Goal: Transaction & Acquisition: Purchase product/service

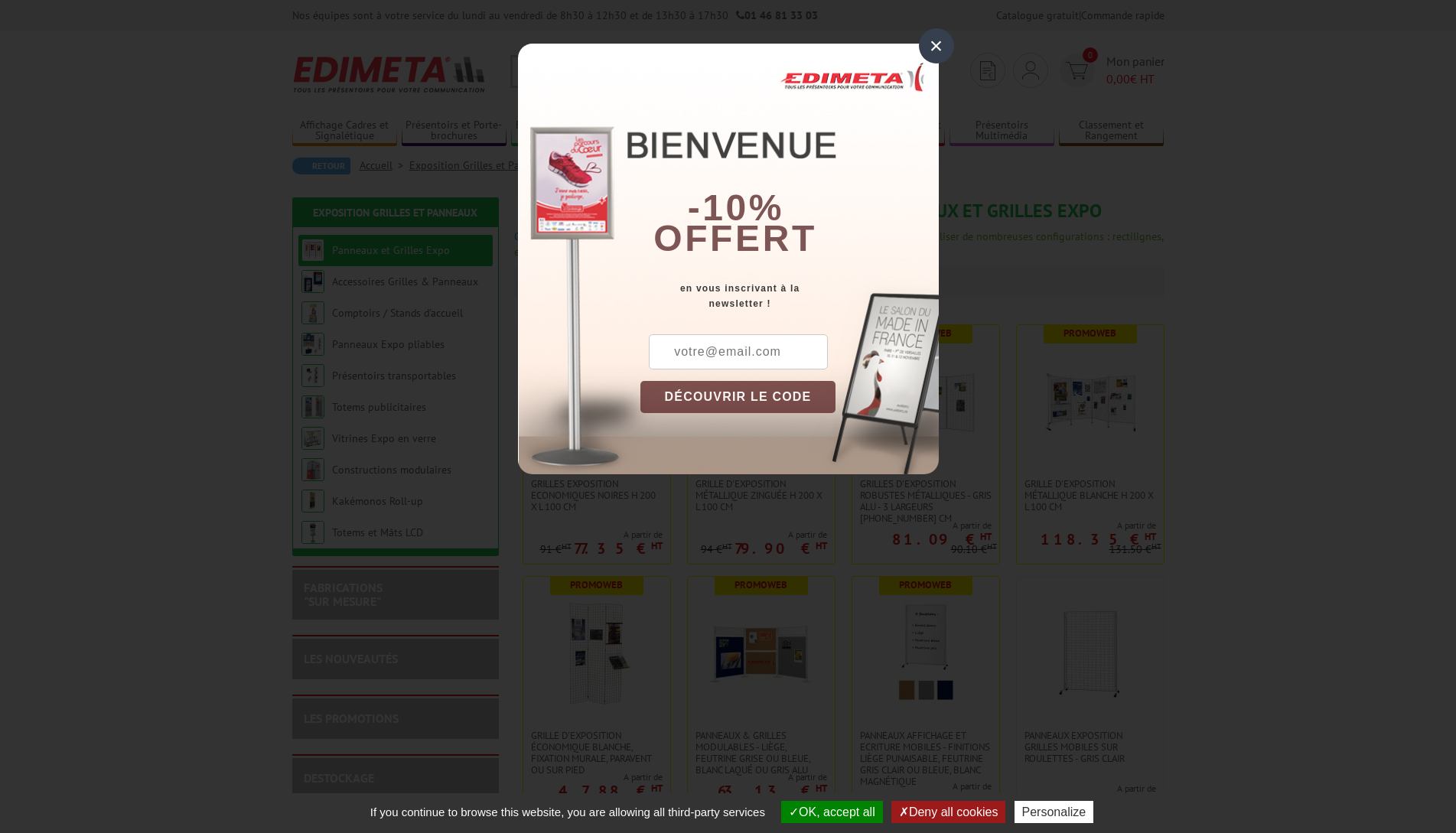
click at [933, 49] on div "×" at bounding box center [937, 46] width 35 height 35
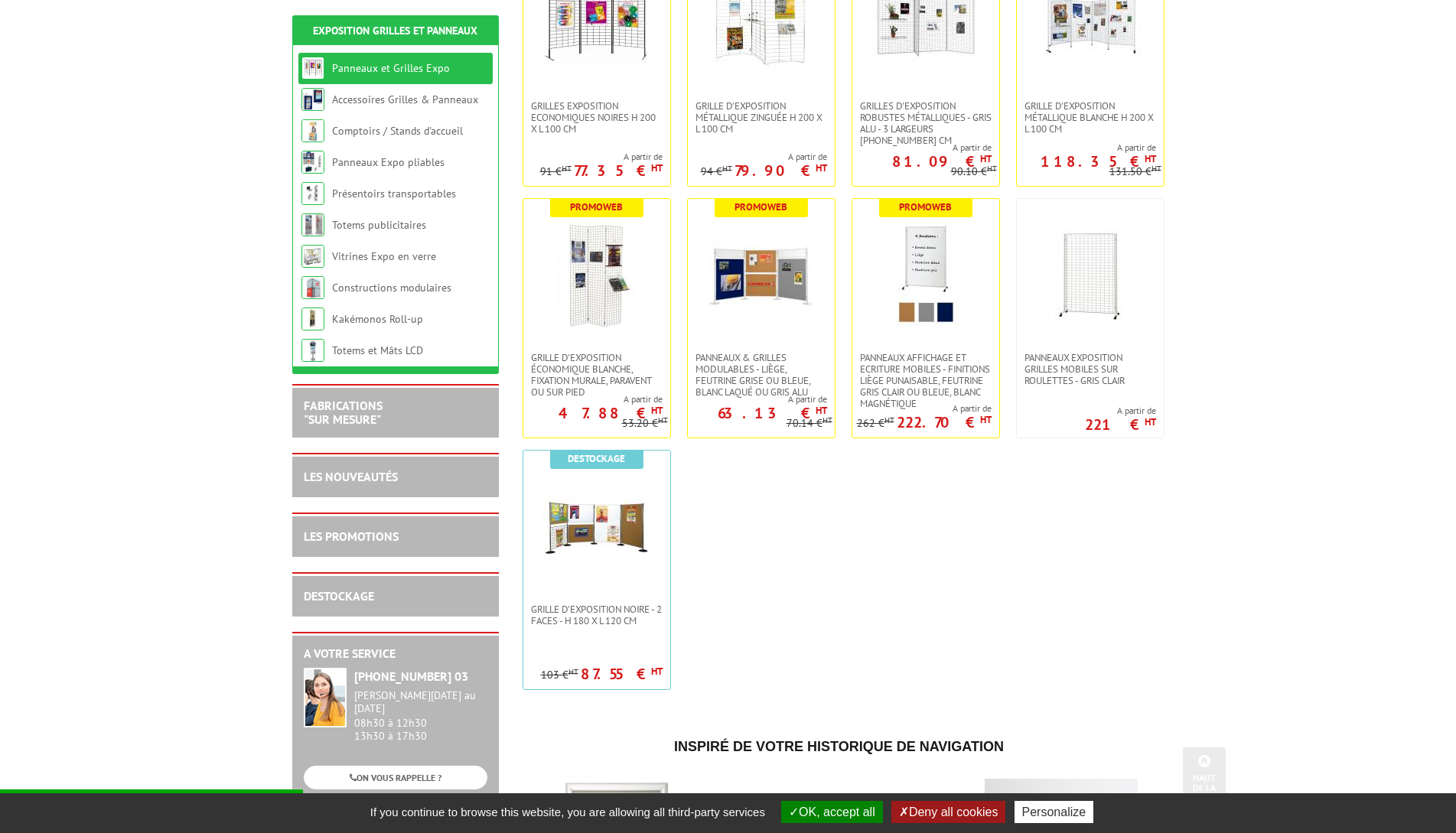
scroll to position [383, 0]
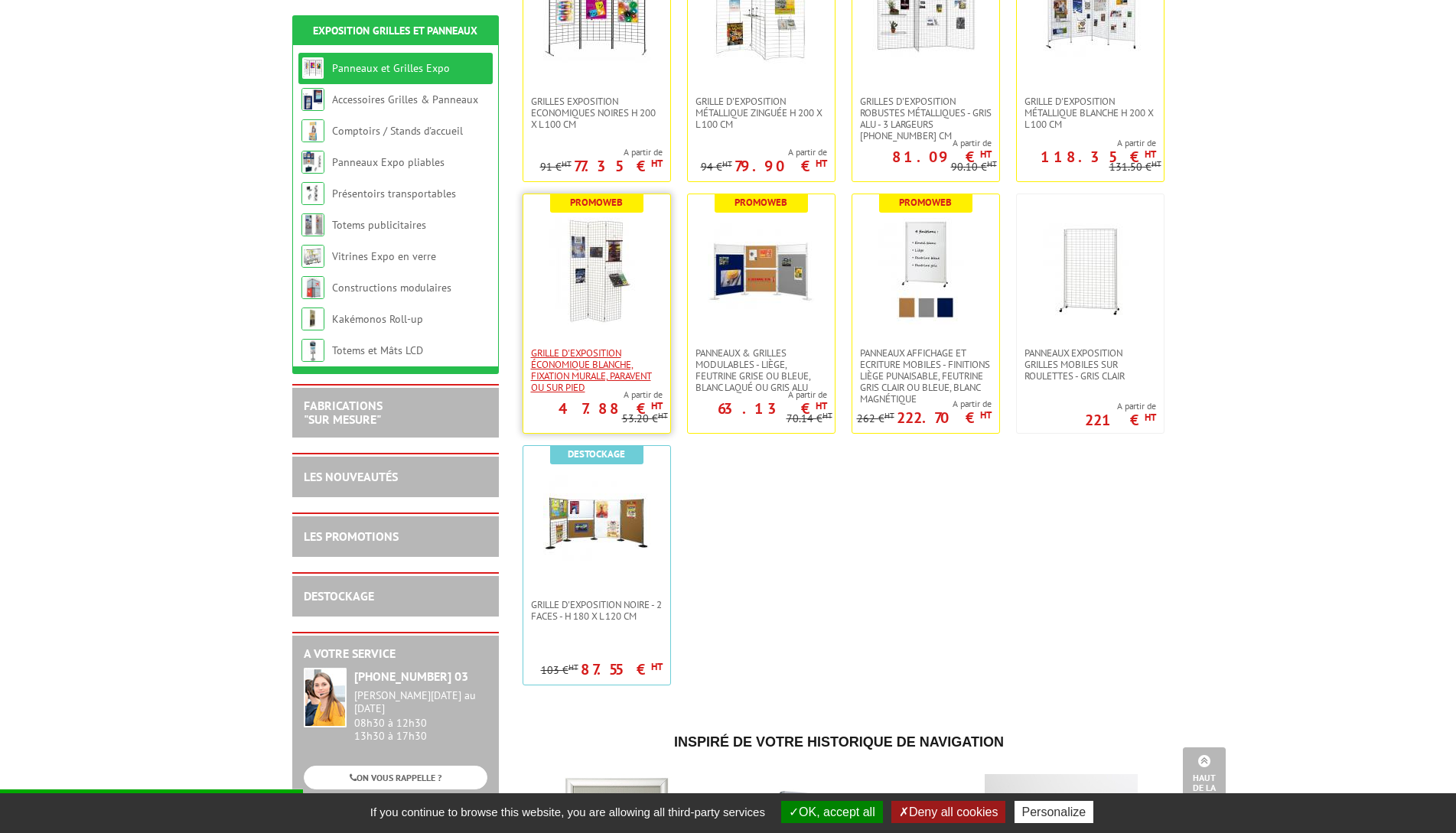
click at [601, 356] on span "Grille d'exposition économique blanche, fixation murale, paravent ou sur pied" at bounding box center [596, 370] width 131 height 46
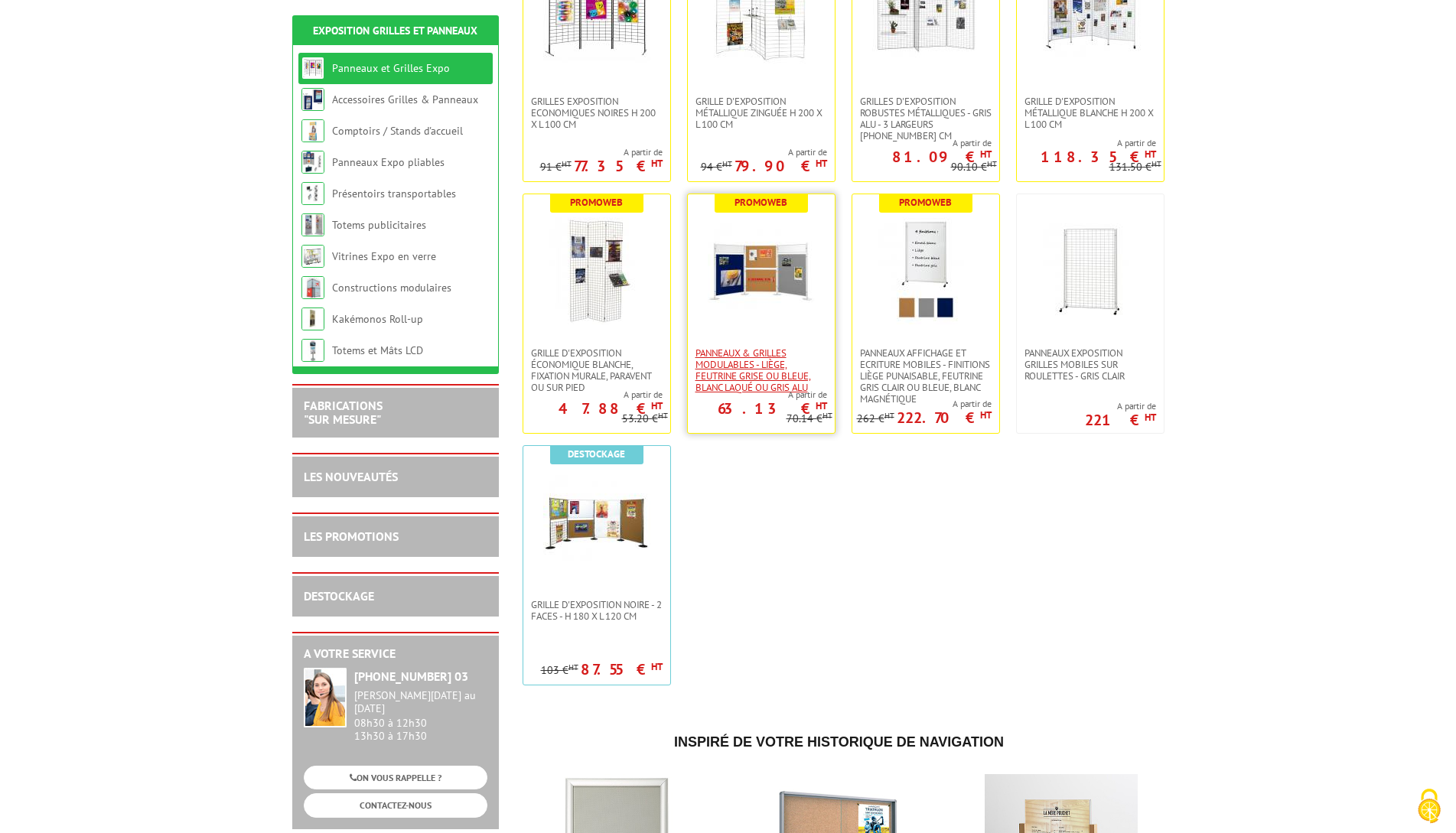
click at [753, 382] on span "Panneaux & Grilles modulables - liège, feutrine grise ou bleue, blanc laqué ou …" at bounding box center [761, 370] width 131 height 46
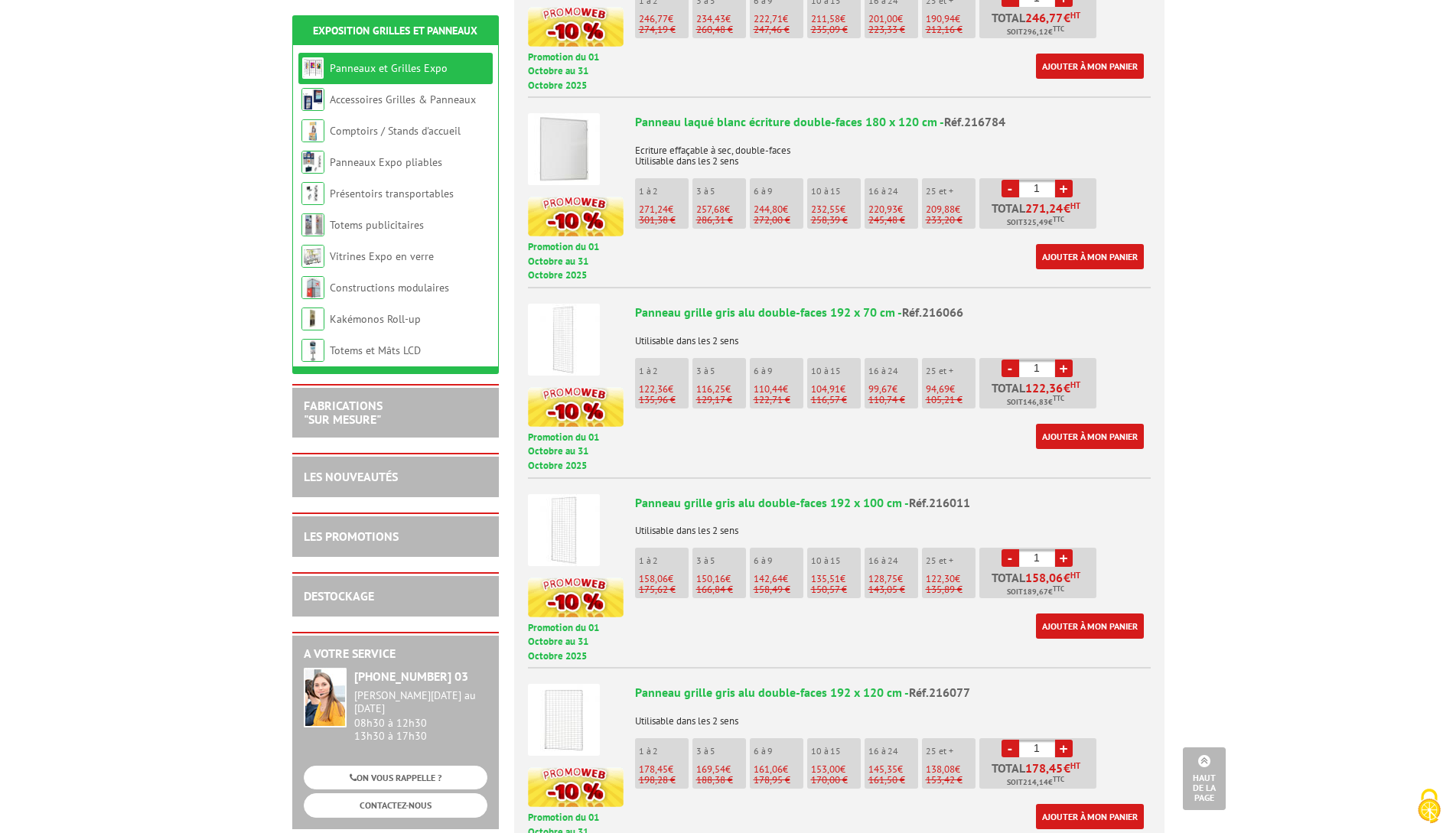
scroll to position [3825, 0]
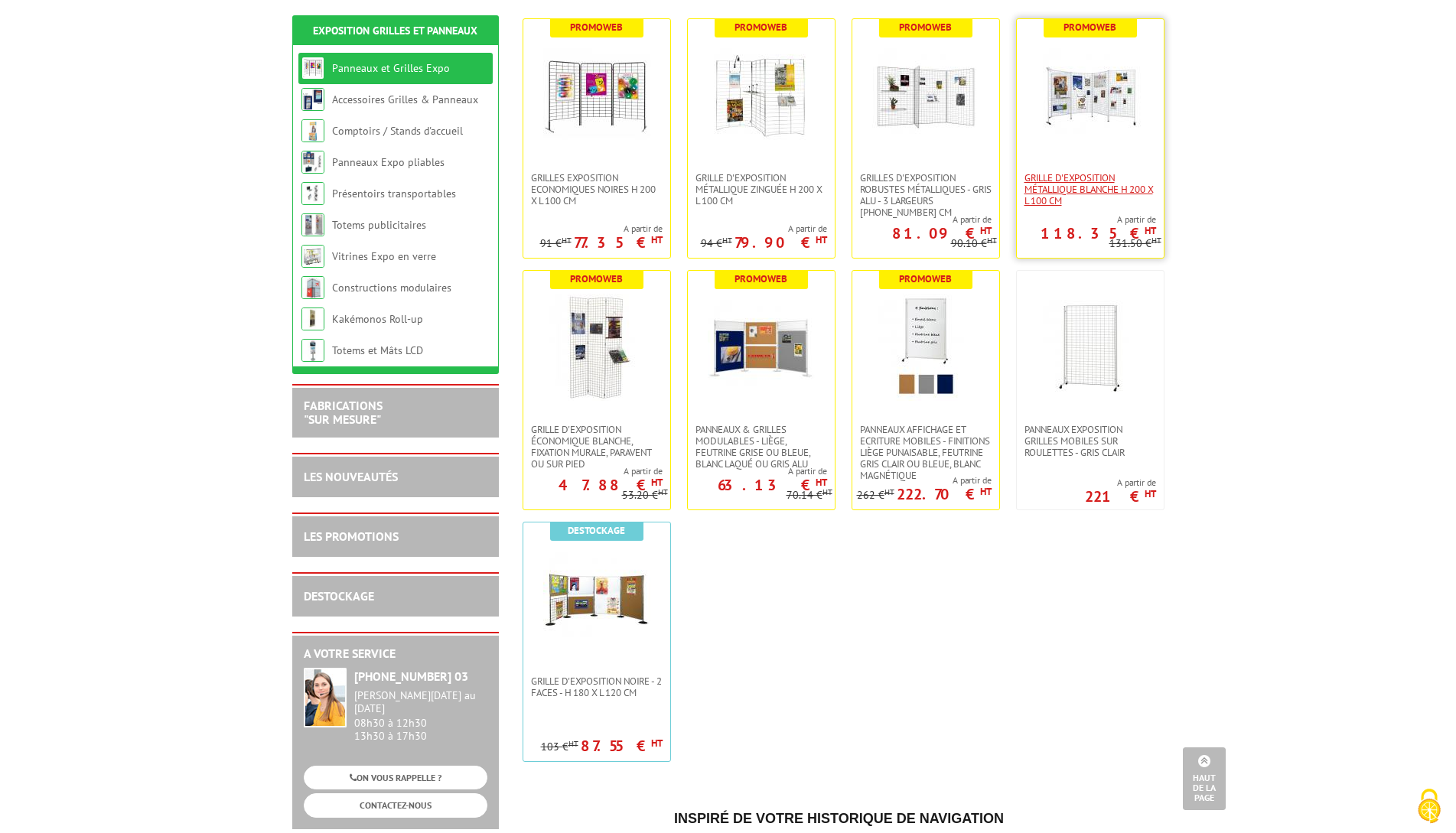
scroll to position [229, 0]
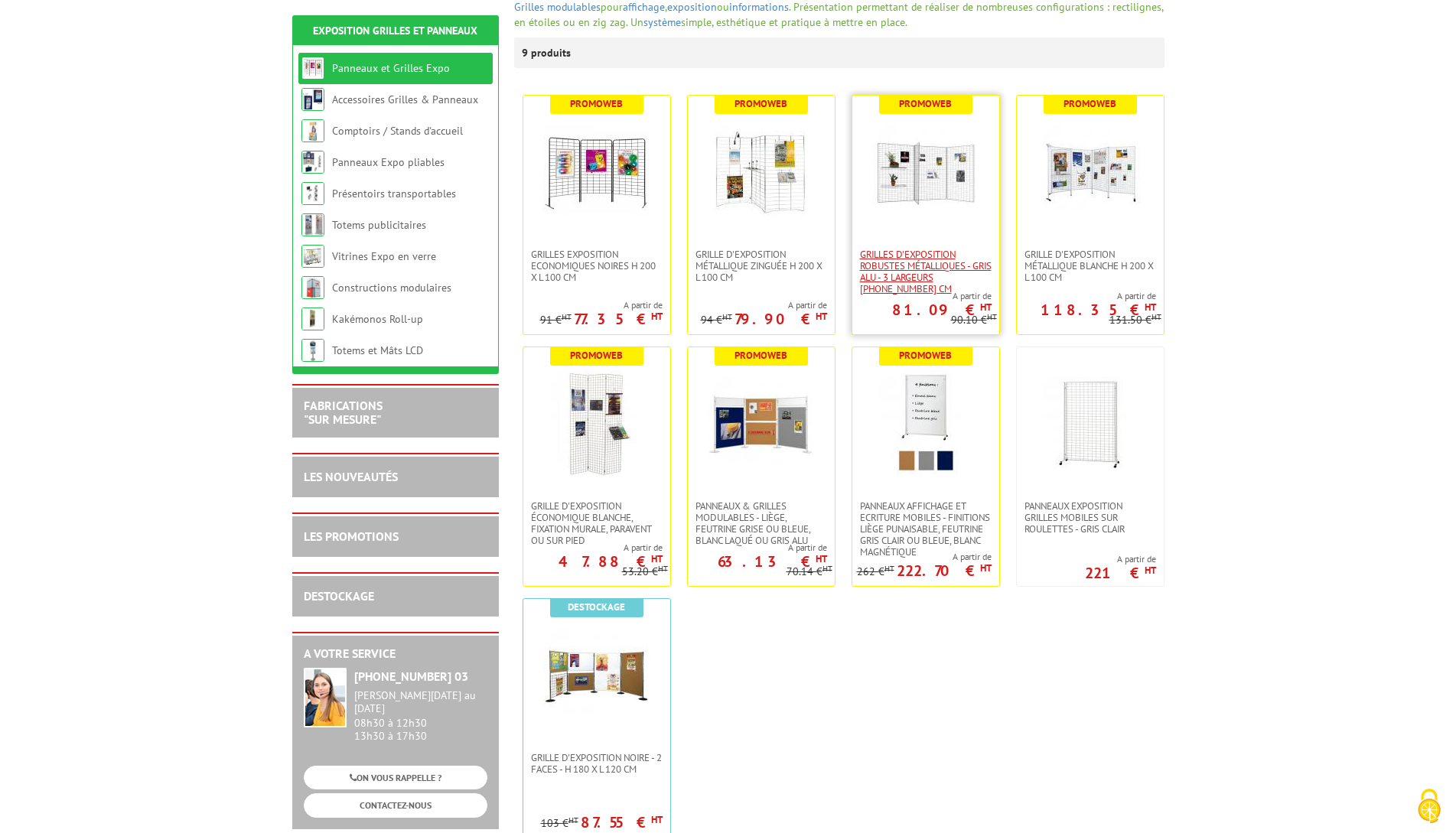
click at [922, 264] on span "Grilles d'exposition robustes métalliques - gris alu - 3 largeurs [PHONE_NUMBER…" at bounding box center [925, 271] width 131 height 46
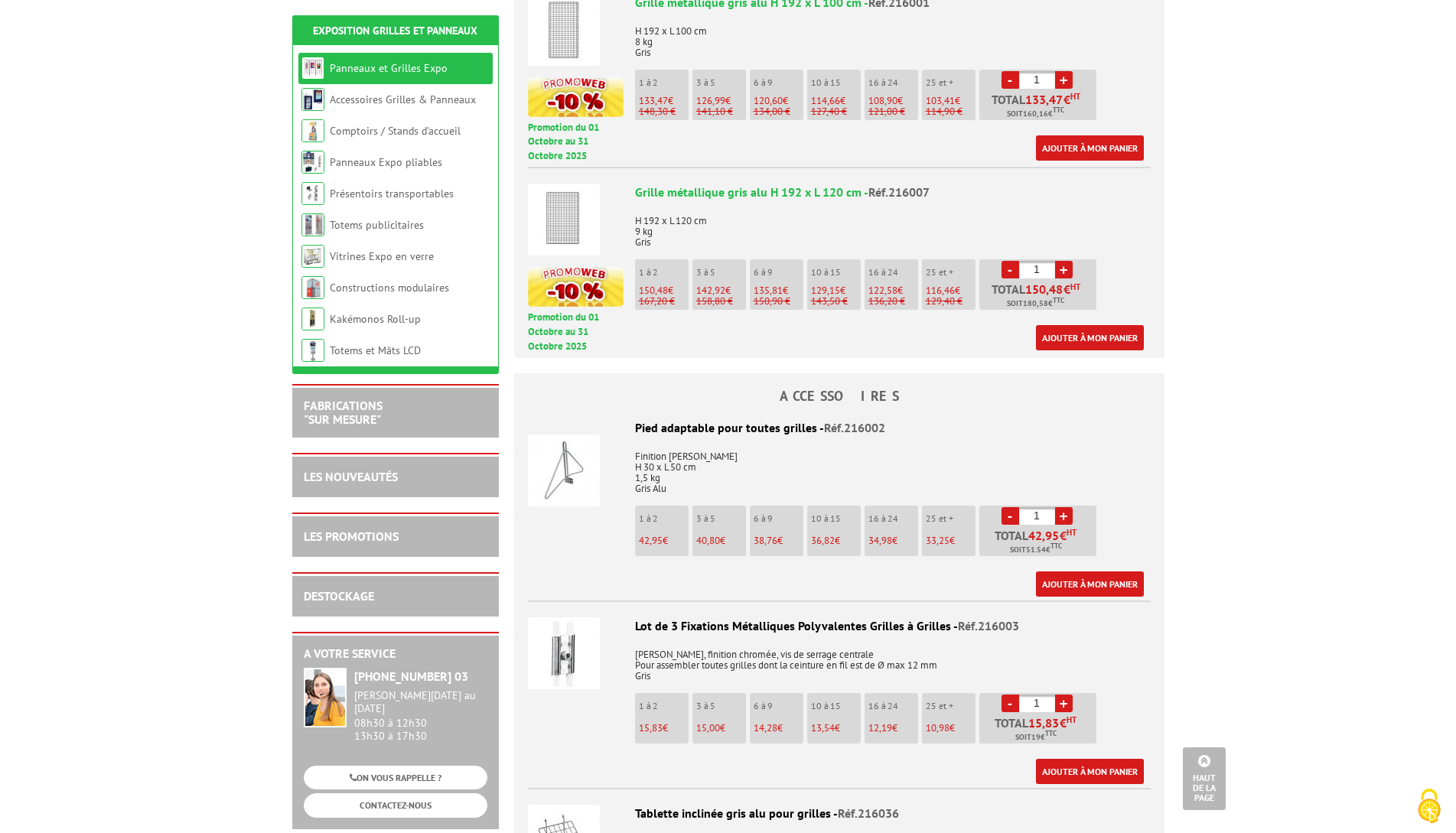
scroll to position [842, 0]
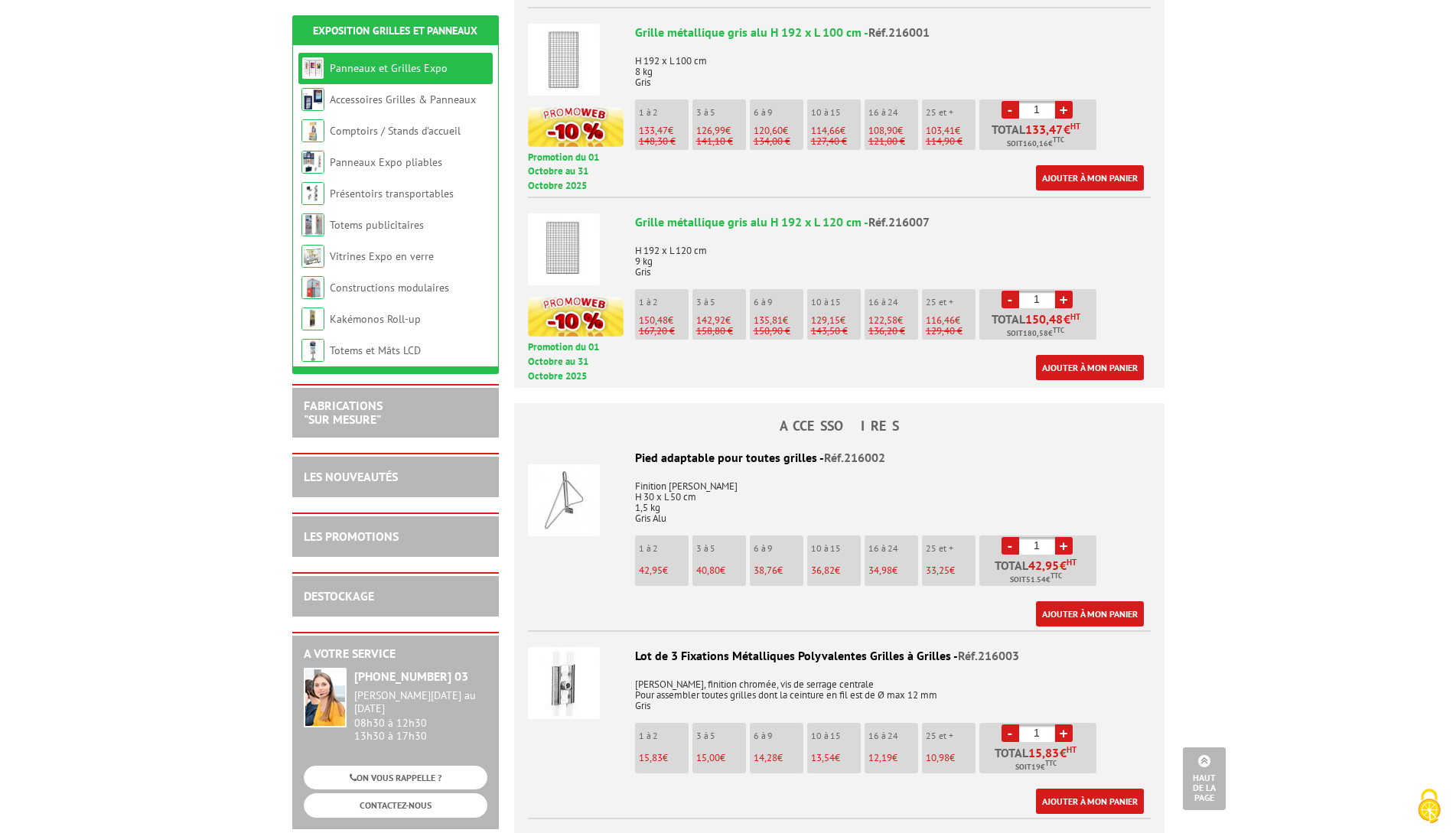
click at [1065, 300] on link "+" at bounding box center [1064, 300] width 18 height 18
click at [1014, 299] on link "-" at bounding box center [1011, 300] width 18 height 18
type input "1"
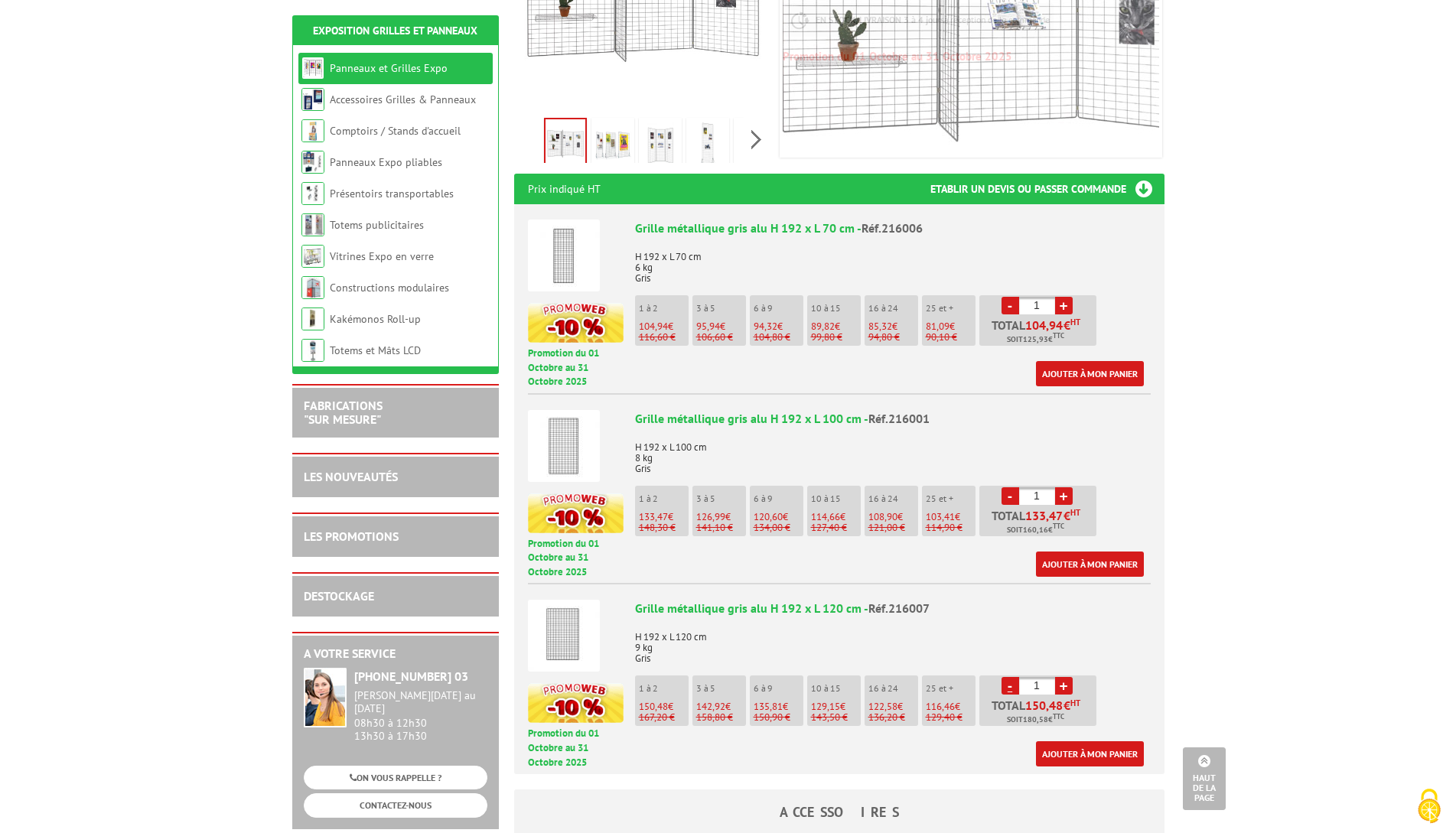
scroll to position [459, 0]
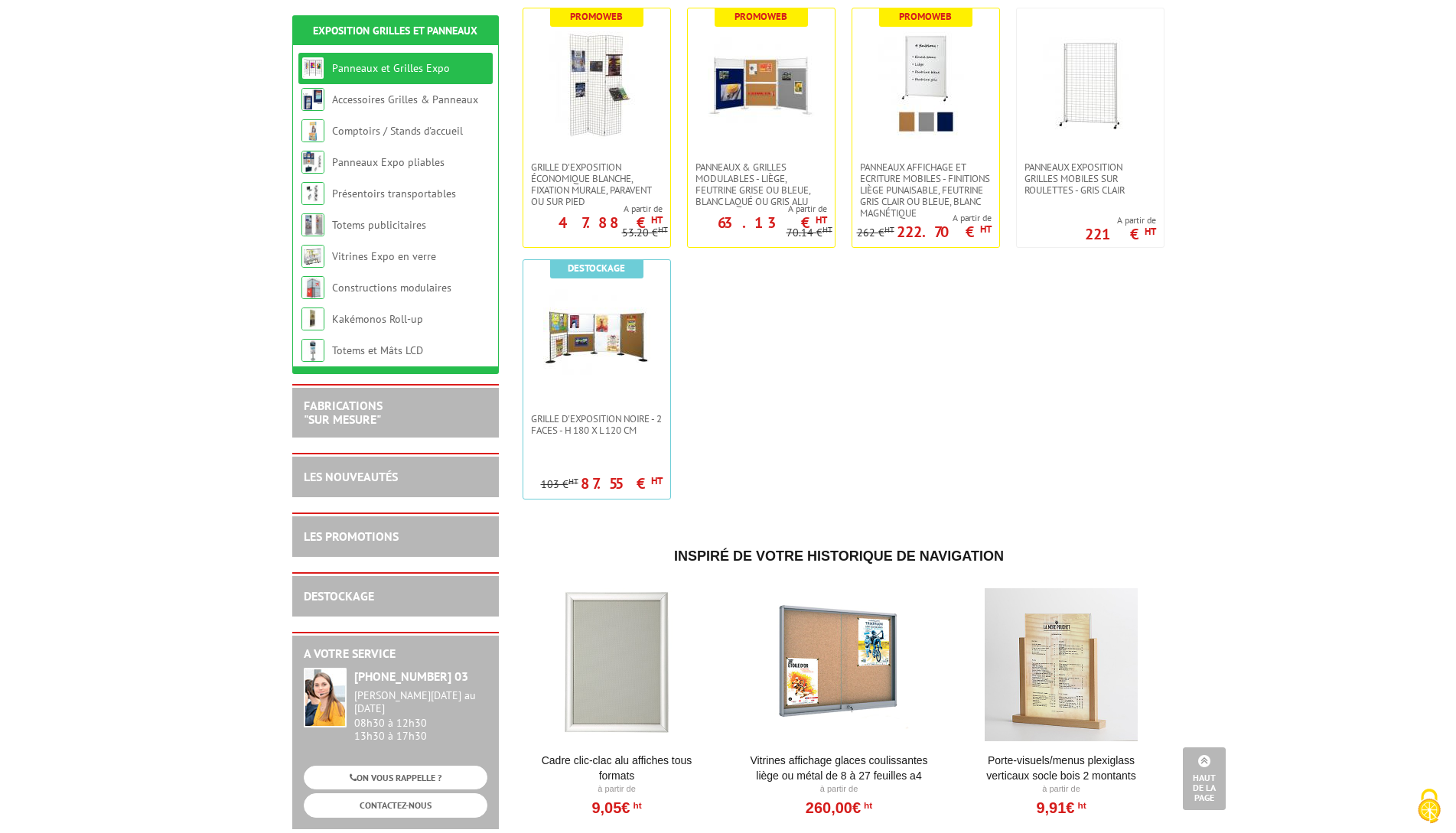
scroll to position [535, 0]
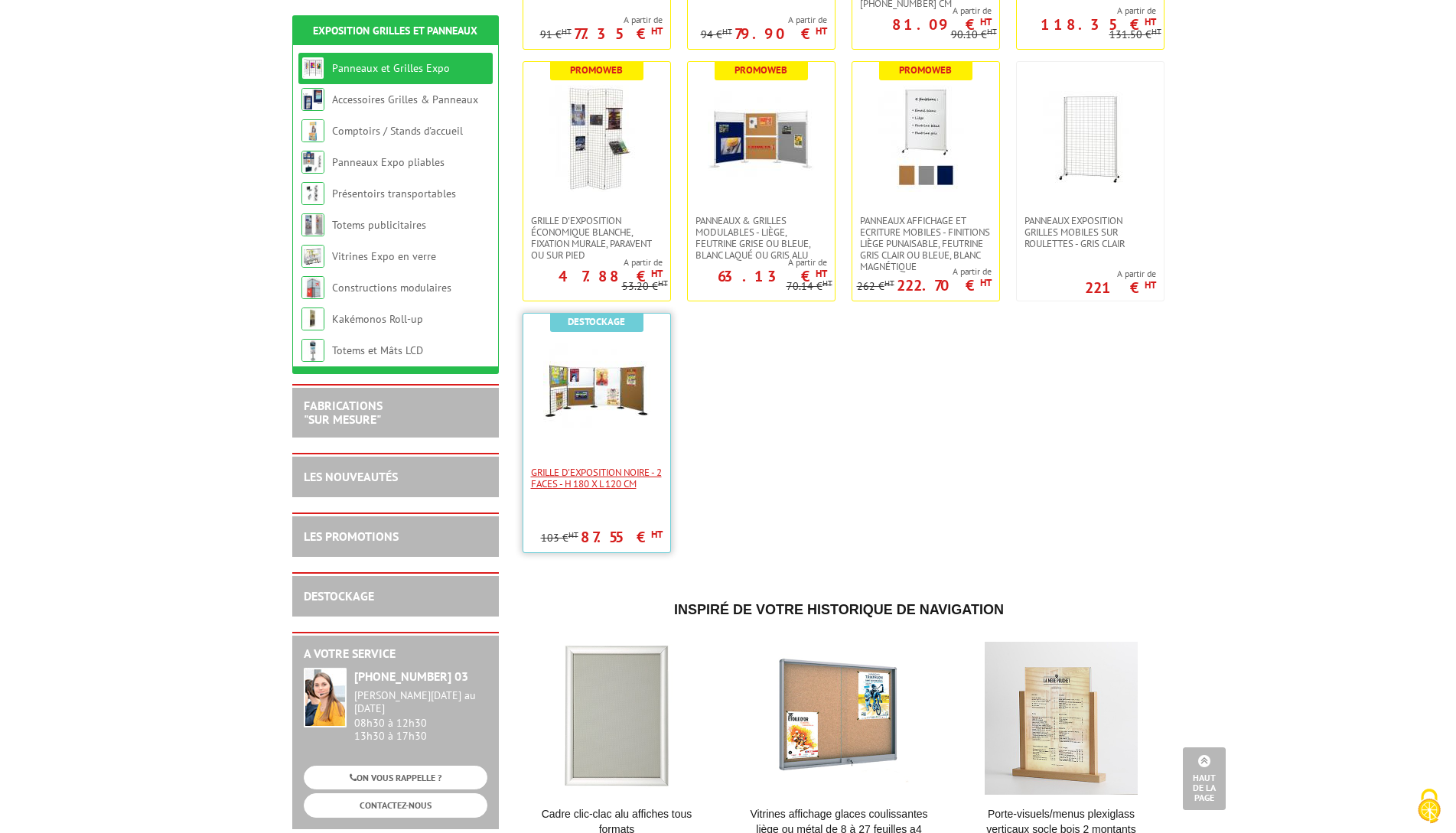
click at [585, 466] on span "Grille d'exposition noire - 2 faces - H 180 x L 120 cm" at bounding box center [596, 478] width 131 height 23
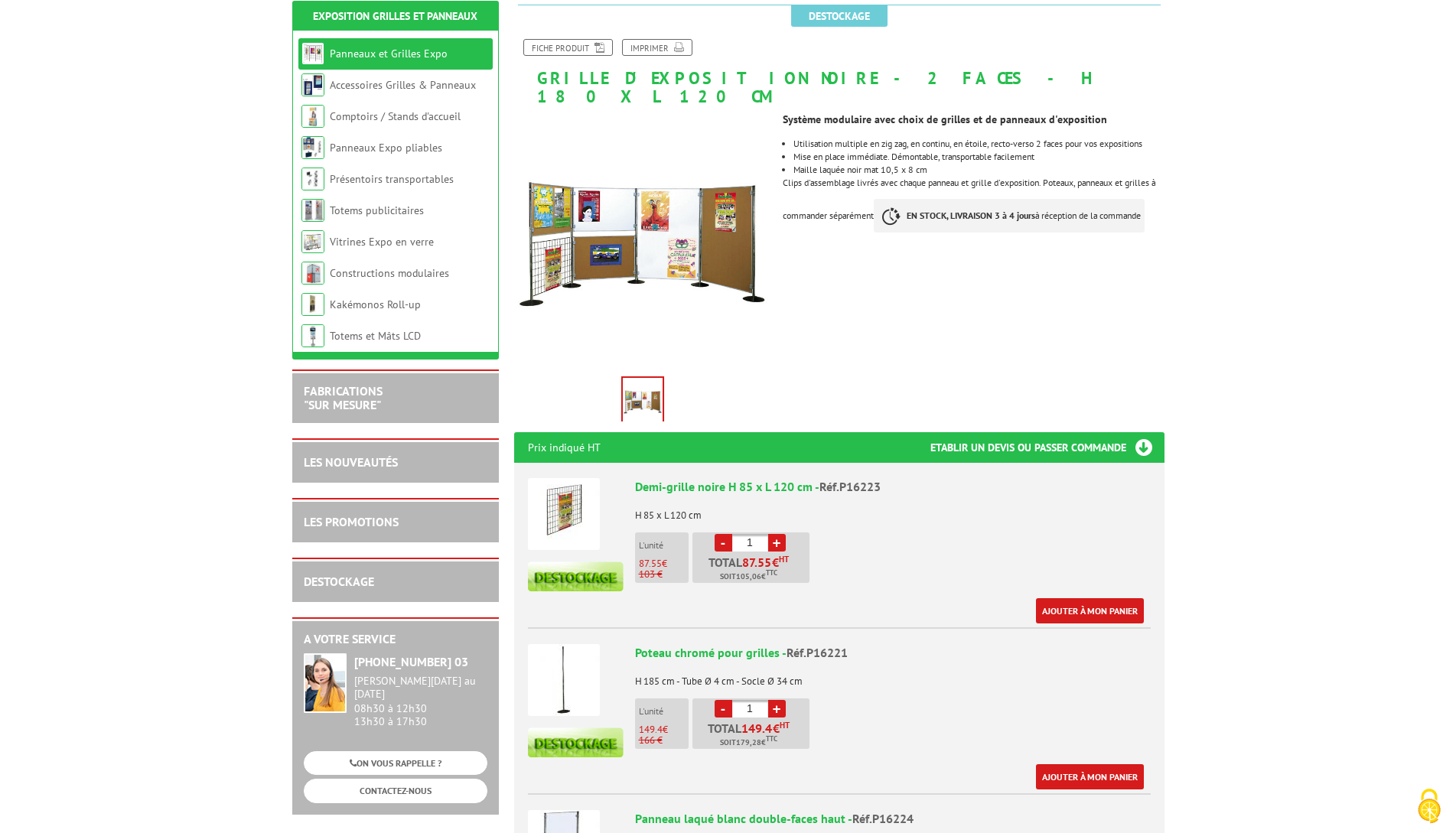
scroll to position [229, 0]
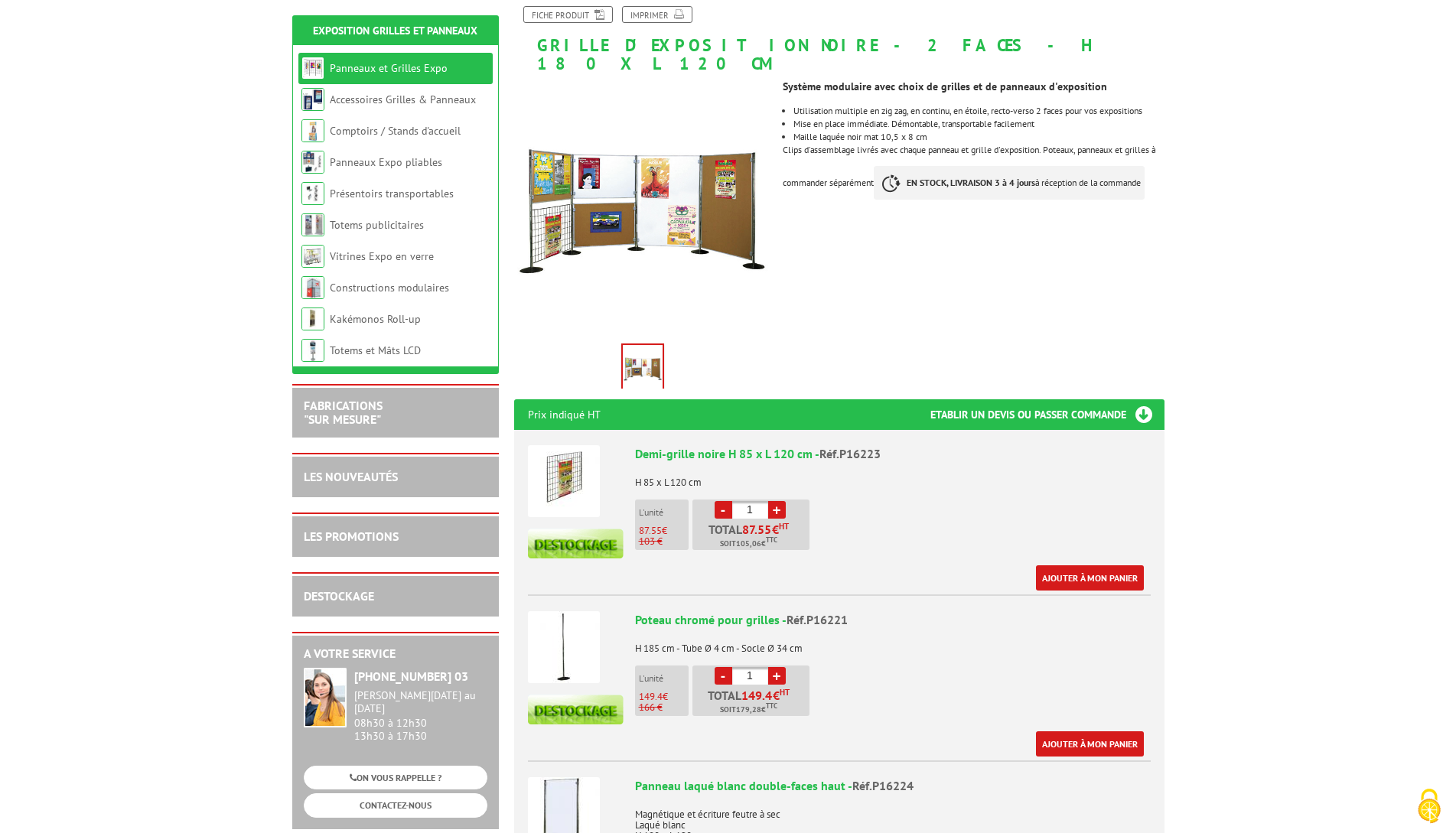
click at [775, 501] on link "+" at bounding box center [777, 509] width 18 height 18
type input "4"
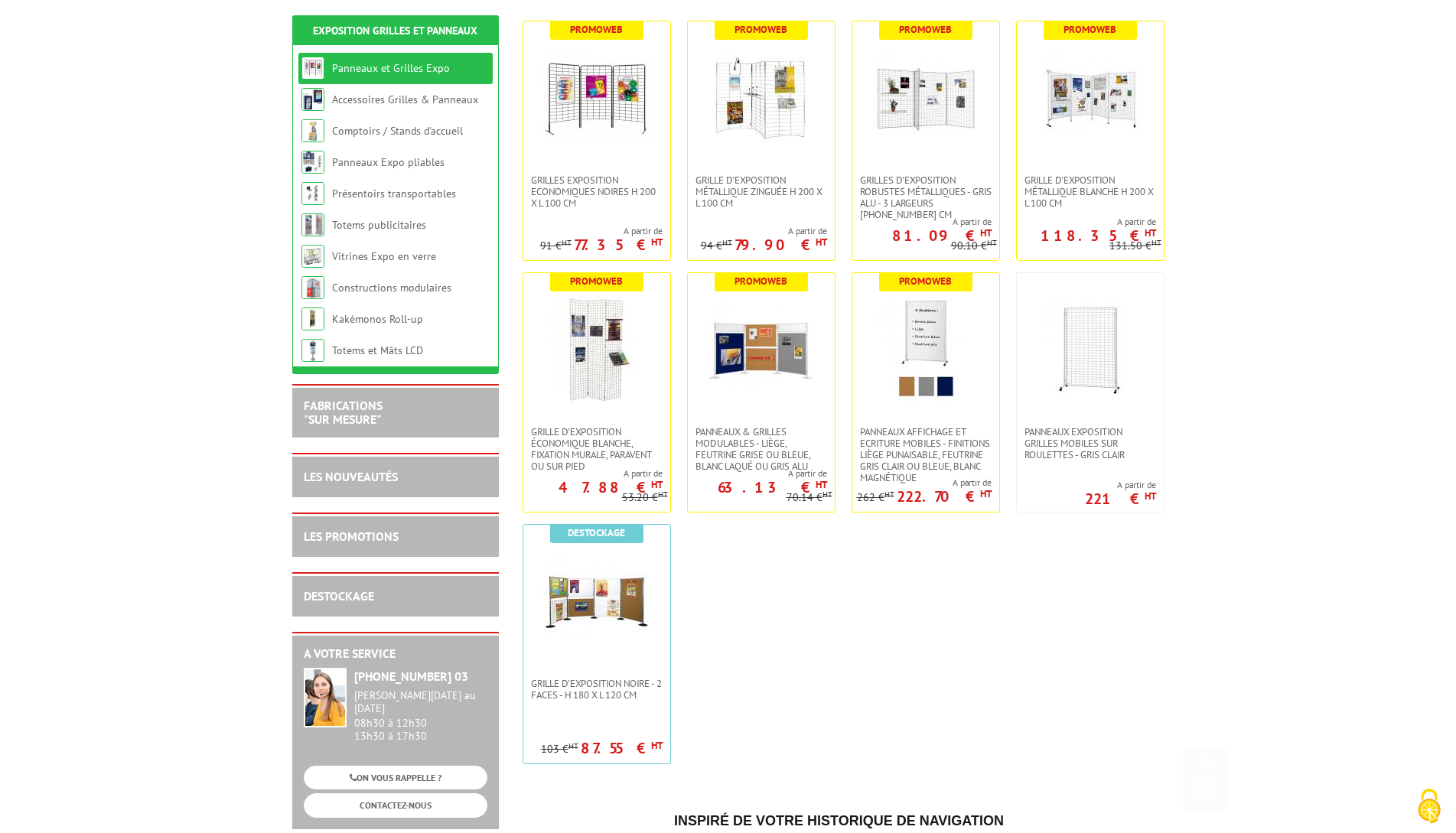
scroll to position [306, 0]
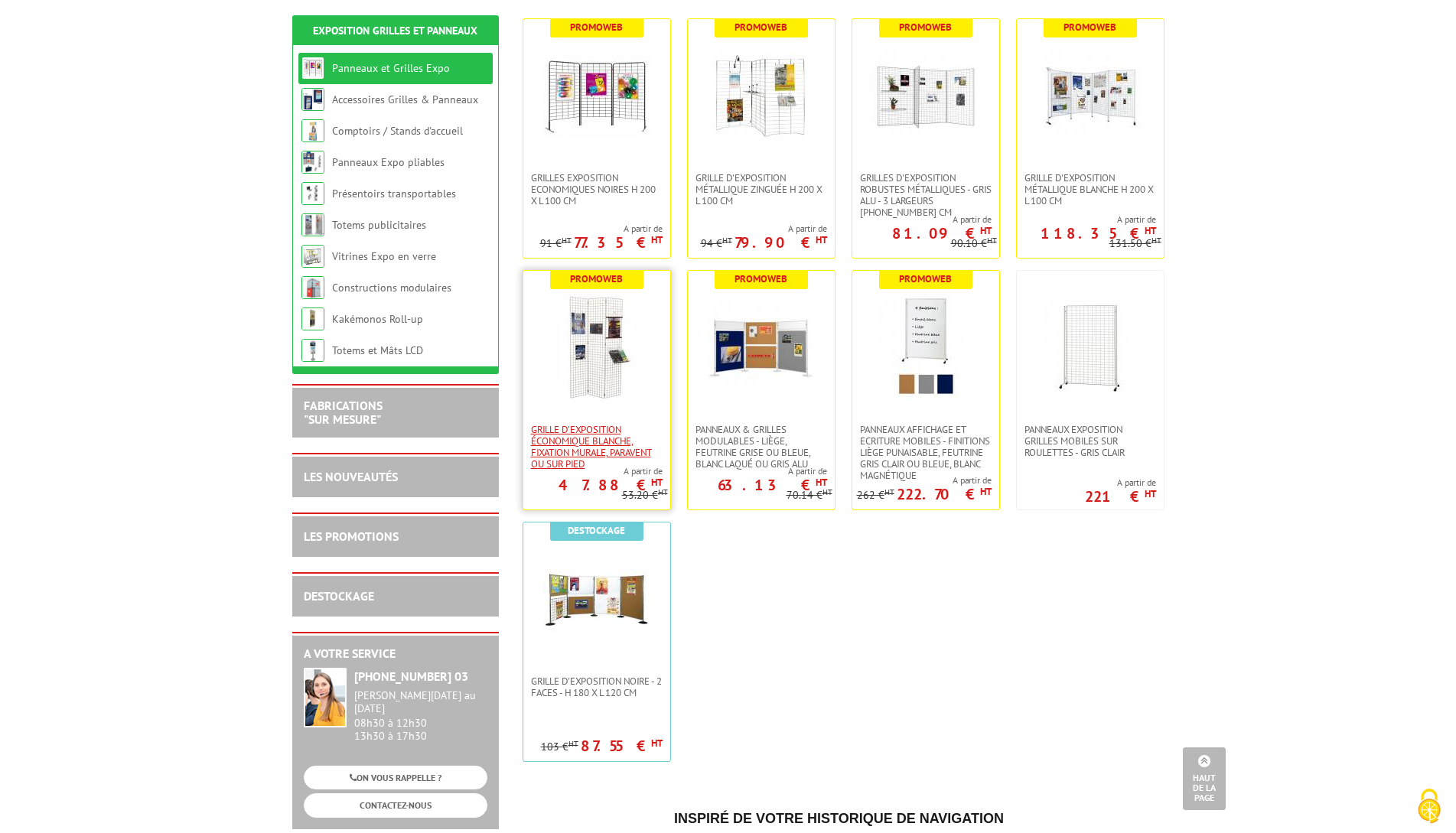
click at [607, 453] on span "Grille d'exposition économique blanche, fixation murale, paravent ou sur pied" at bounding box center [596, 447] width 131 height 46
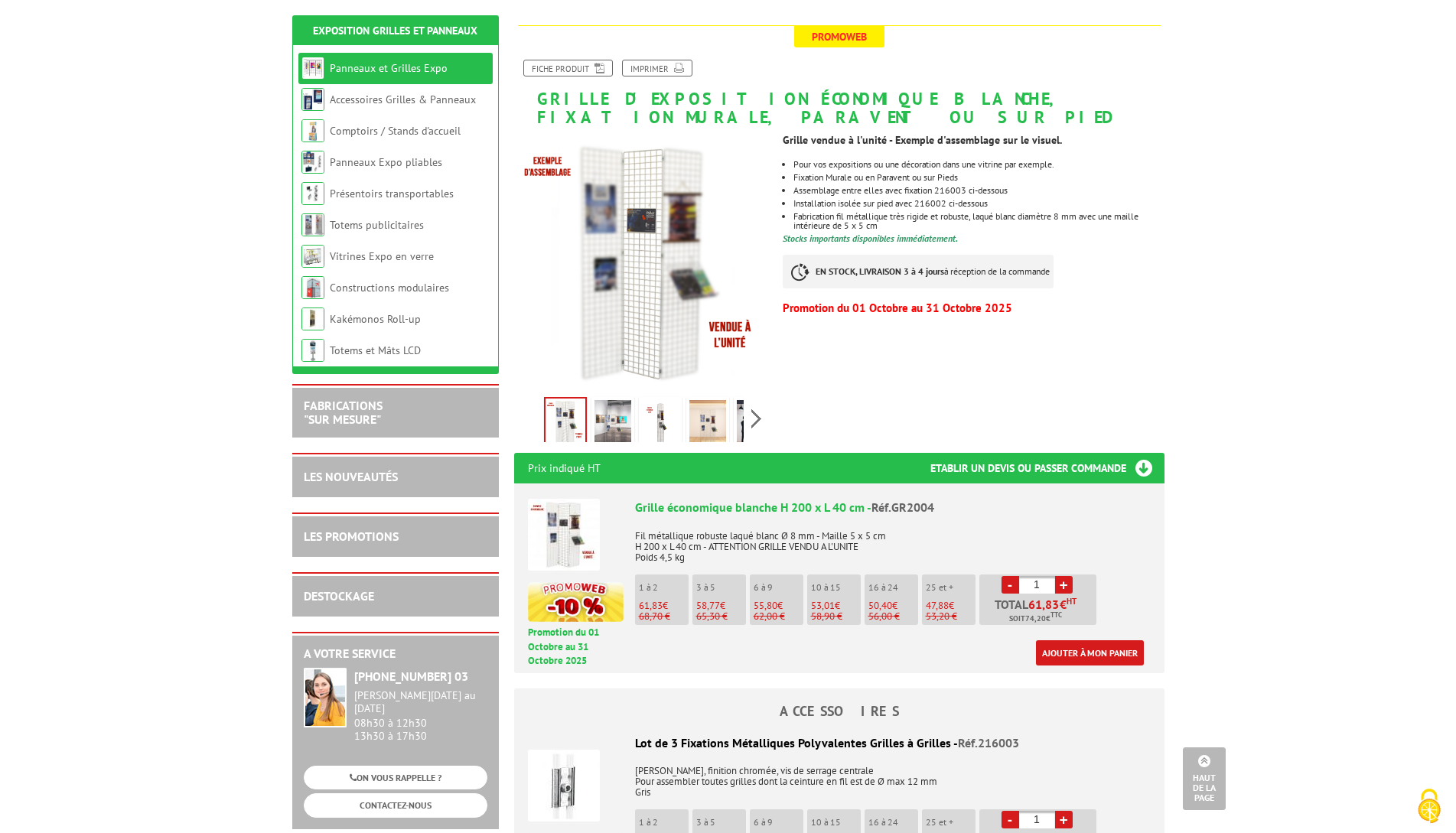
scroll to position [77, 0]
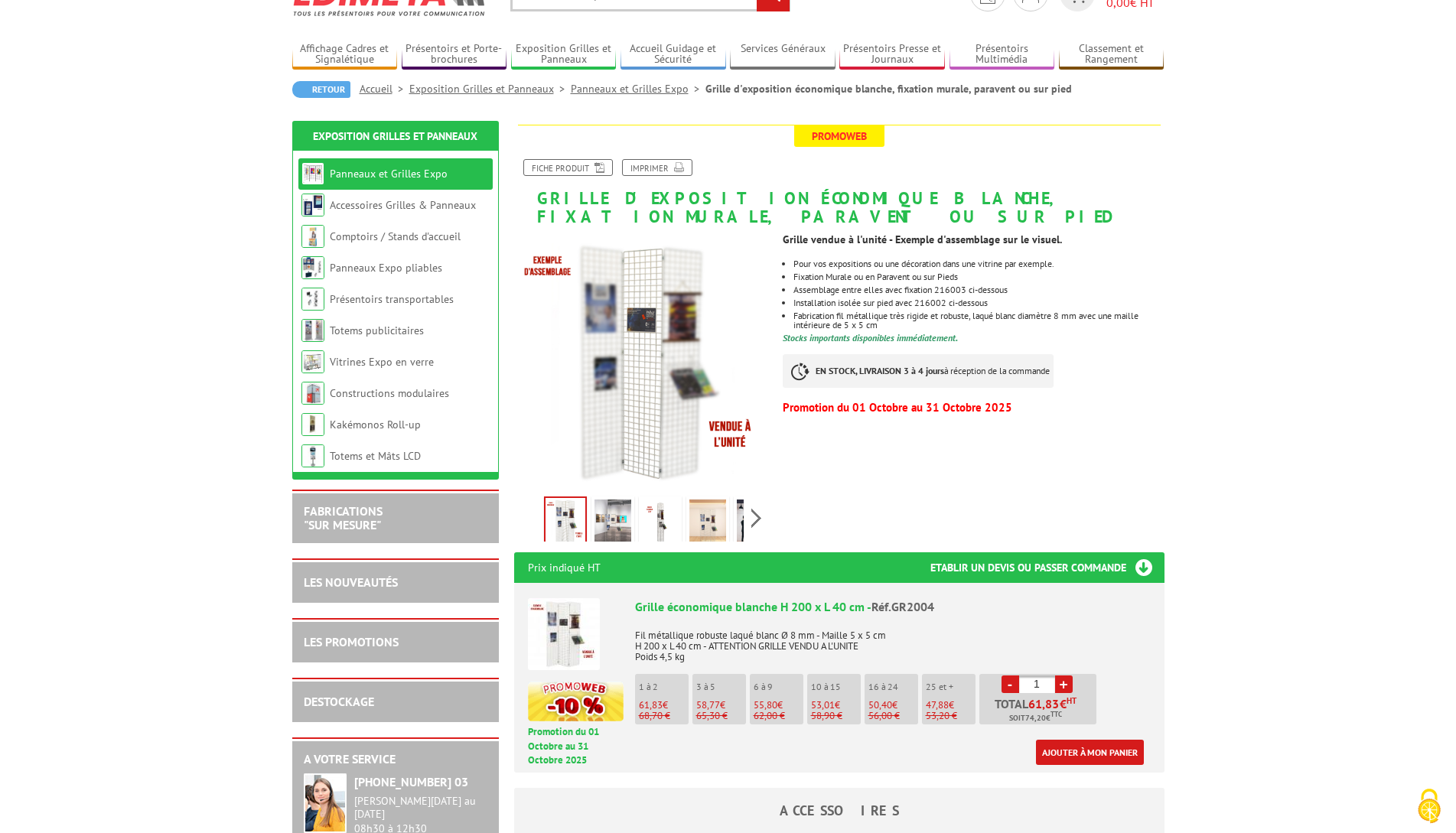
click at [614, 523] on img at bounding box center [613, 524] width 37 height 48
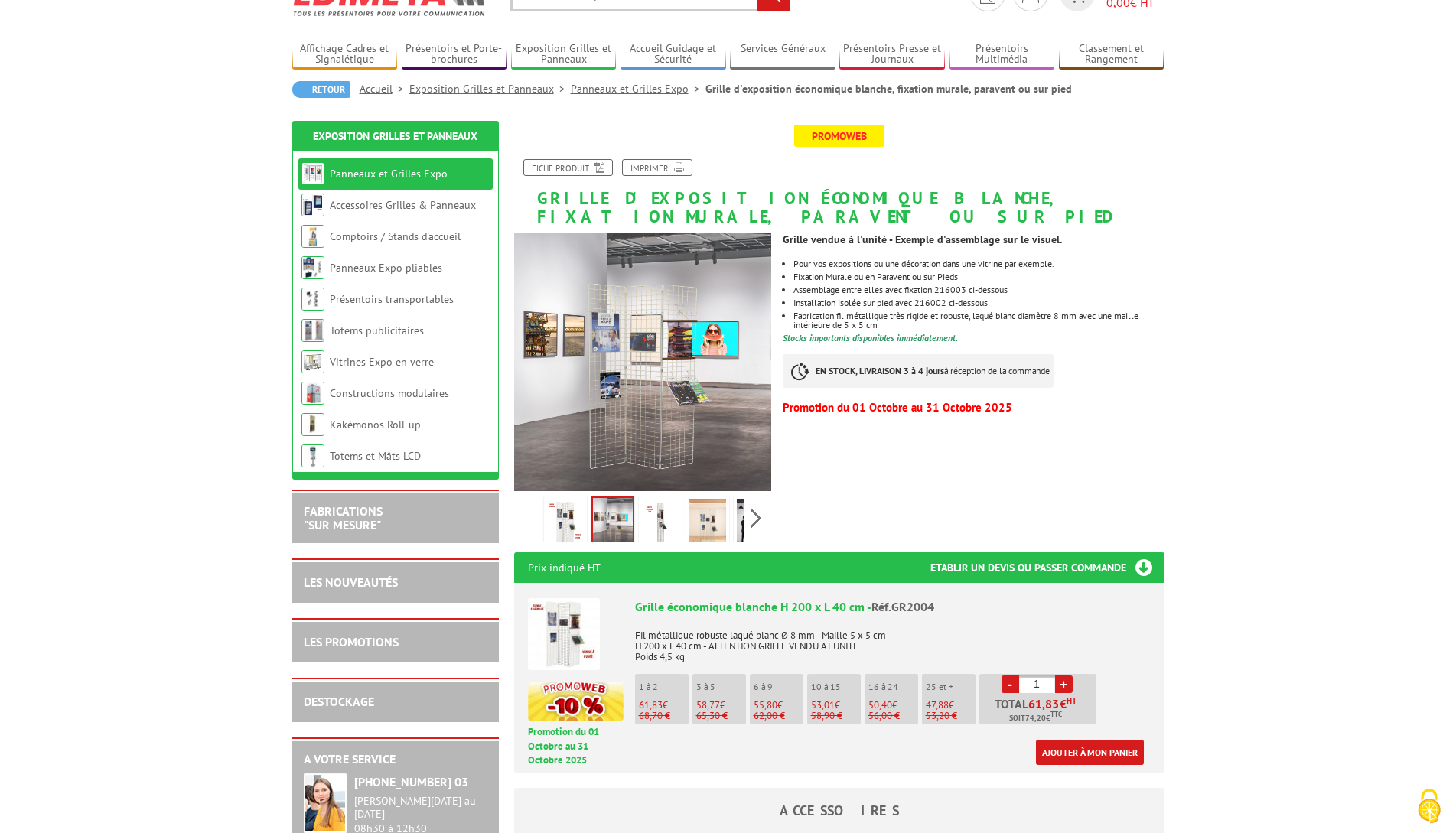
click at [659, 524] on img at bounding box center [661, 524] width 37 height 48
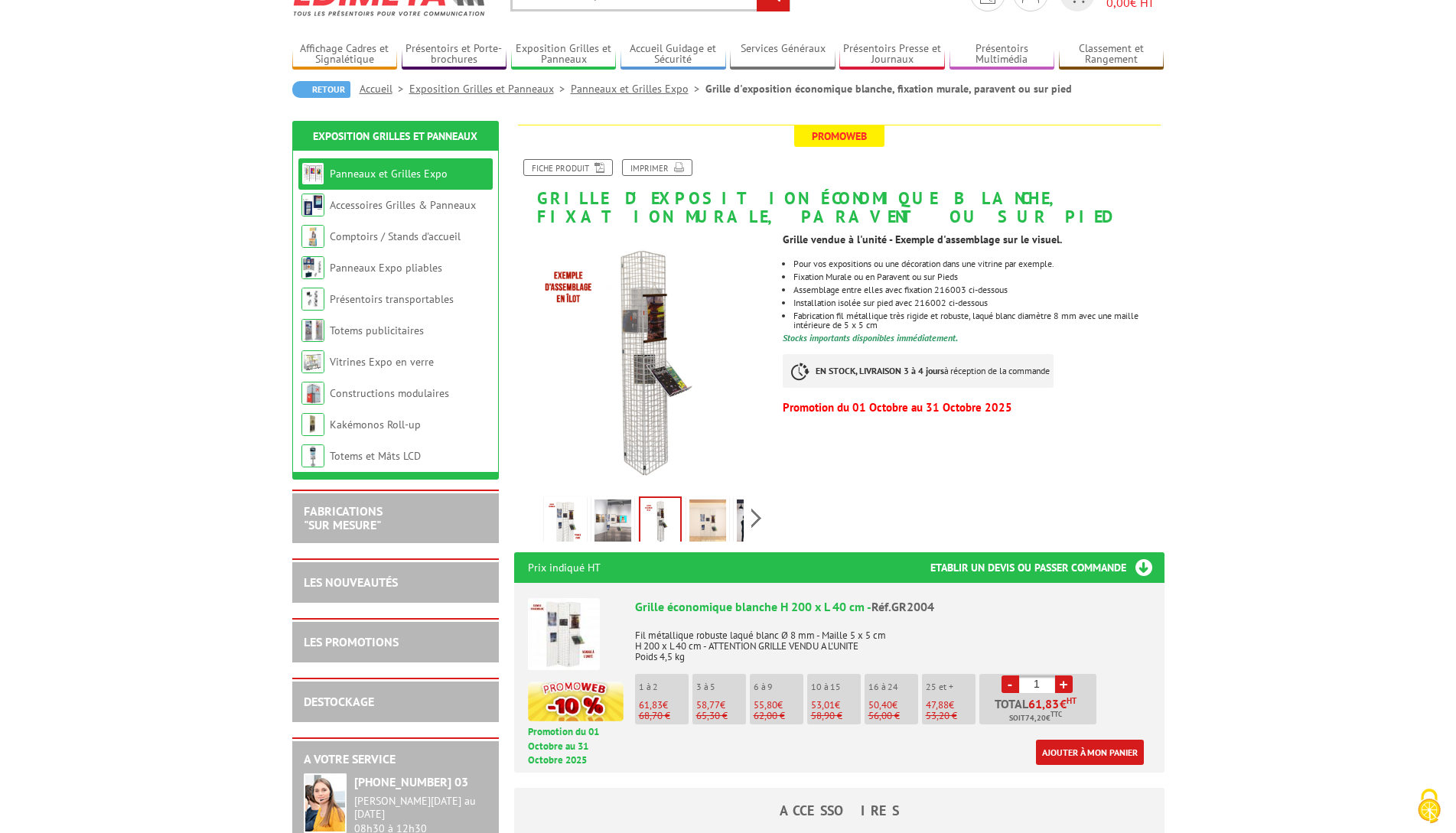
click at [709, 525] on img at bounding box center [708, 524] width 37 height 48
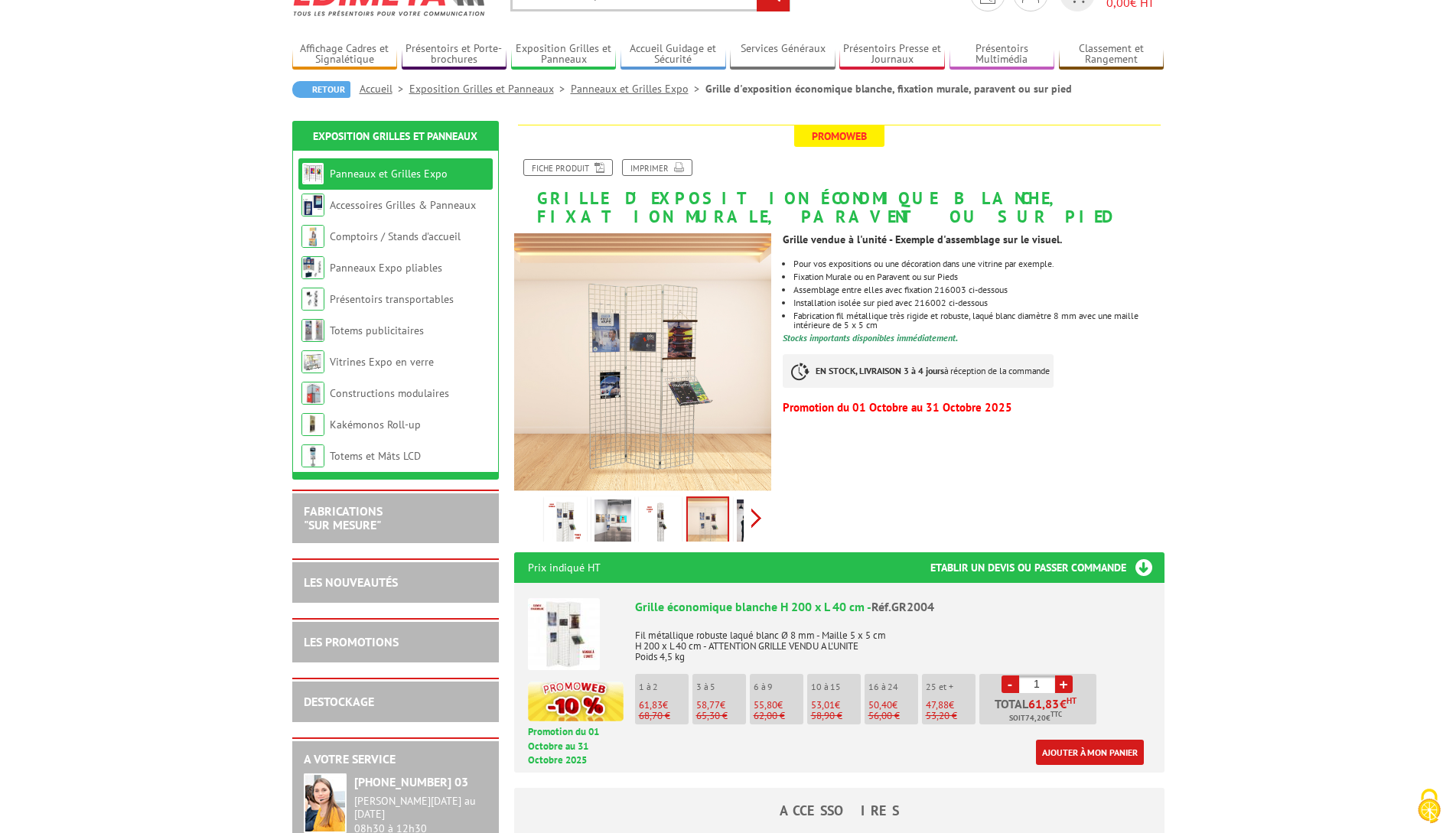
click at [758, 517] on div "Previous Next" at bounding box center [643, 517] width 258 height 54
click at [680, 524] on img at bounding box center [673, 522] width 40 height 48
click at [729, 517] on img at bounding box center [721, 524] width 37 height 48
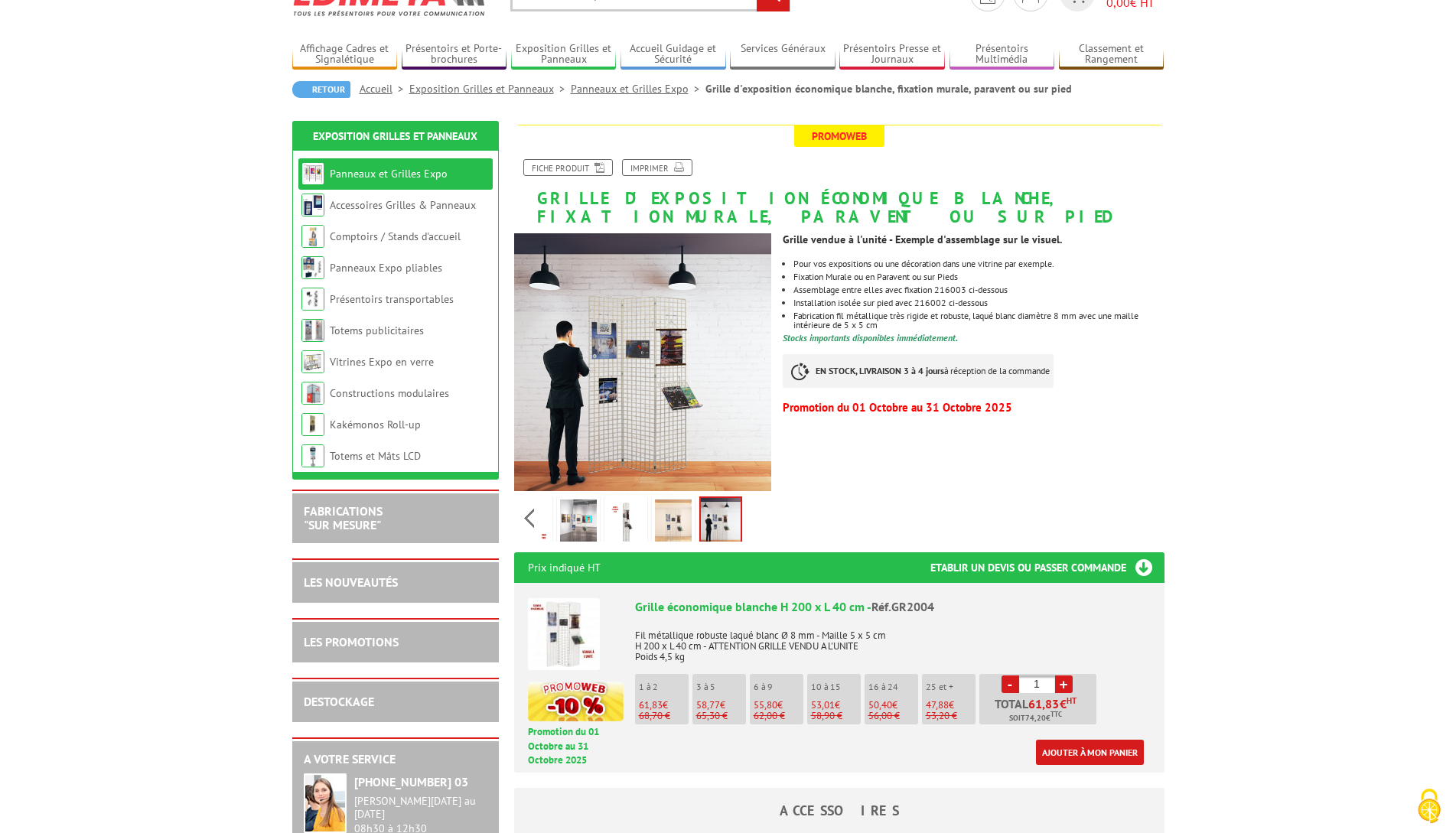
click at [1065, 685] on link "+" at bounding box center [1064, 684] width 18 height 18
click at [1064, 686] on link "+" at bounding box center [1064, 684] width 18 height 18
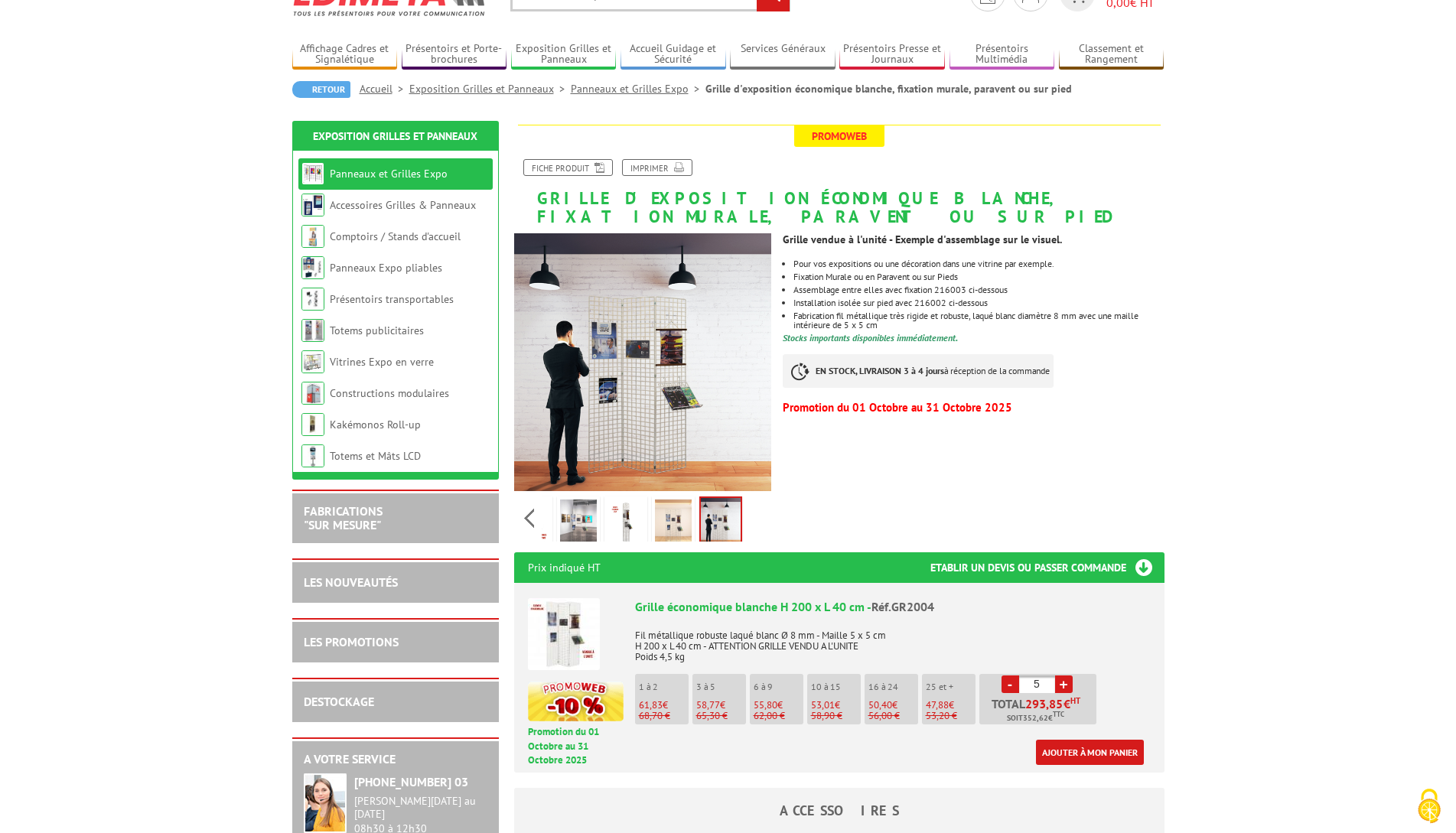
type input "6"
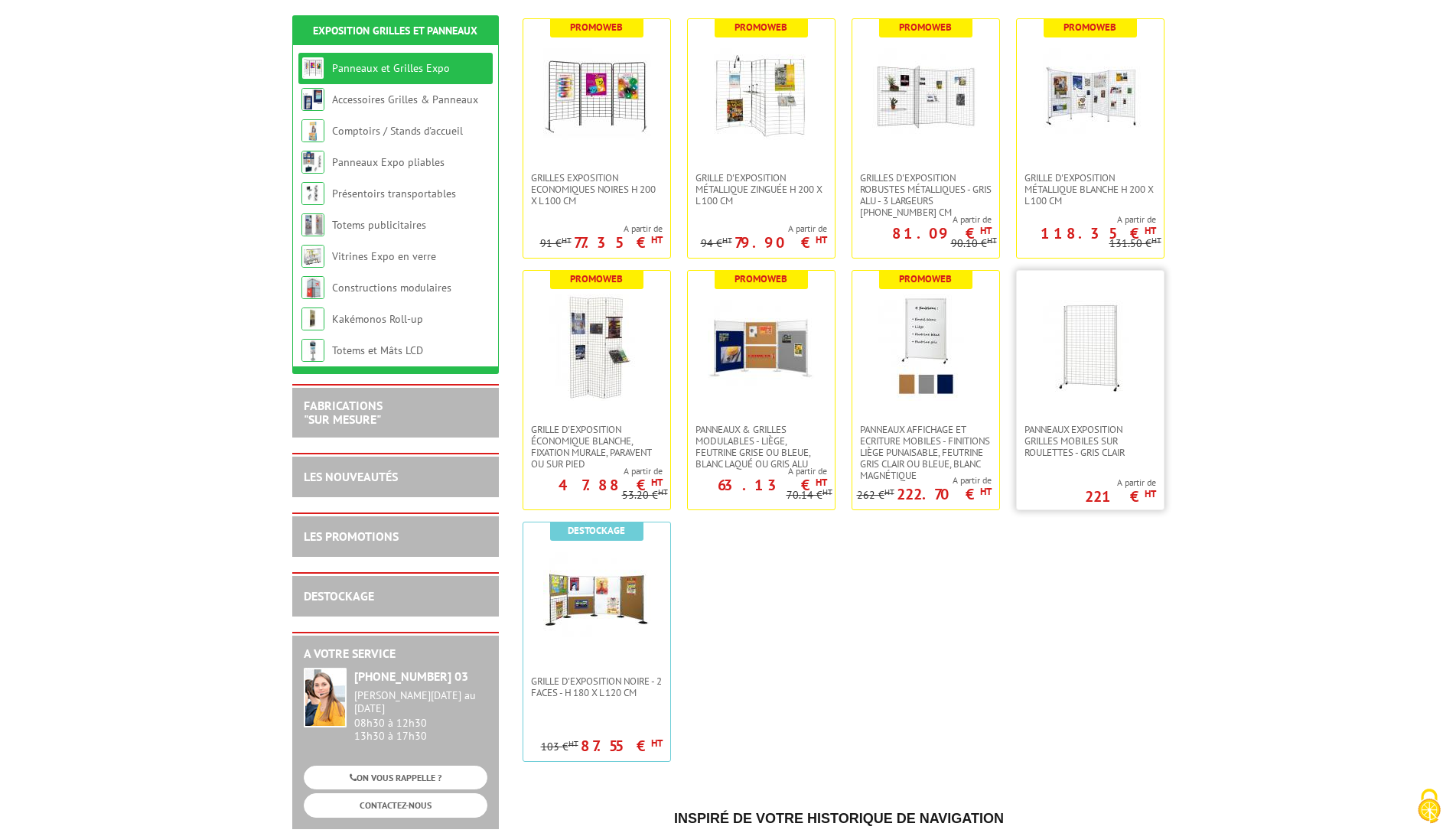
click at [1097, 373] on img at bounding box center [1090, 346] width 107 height 107
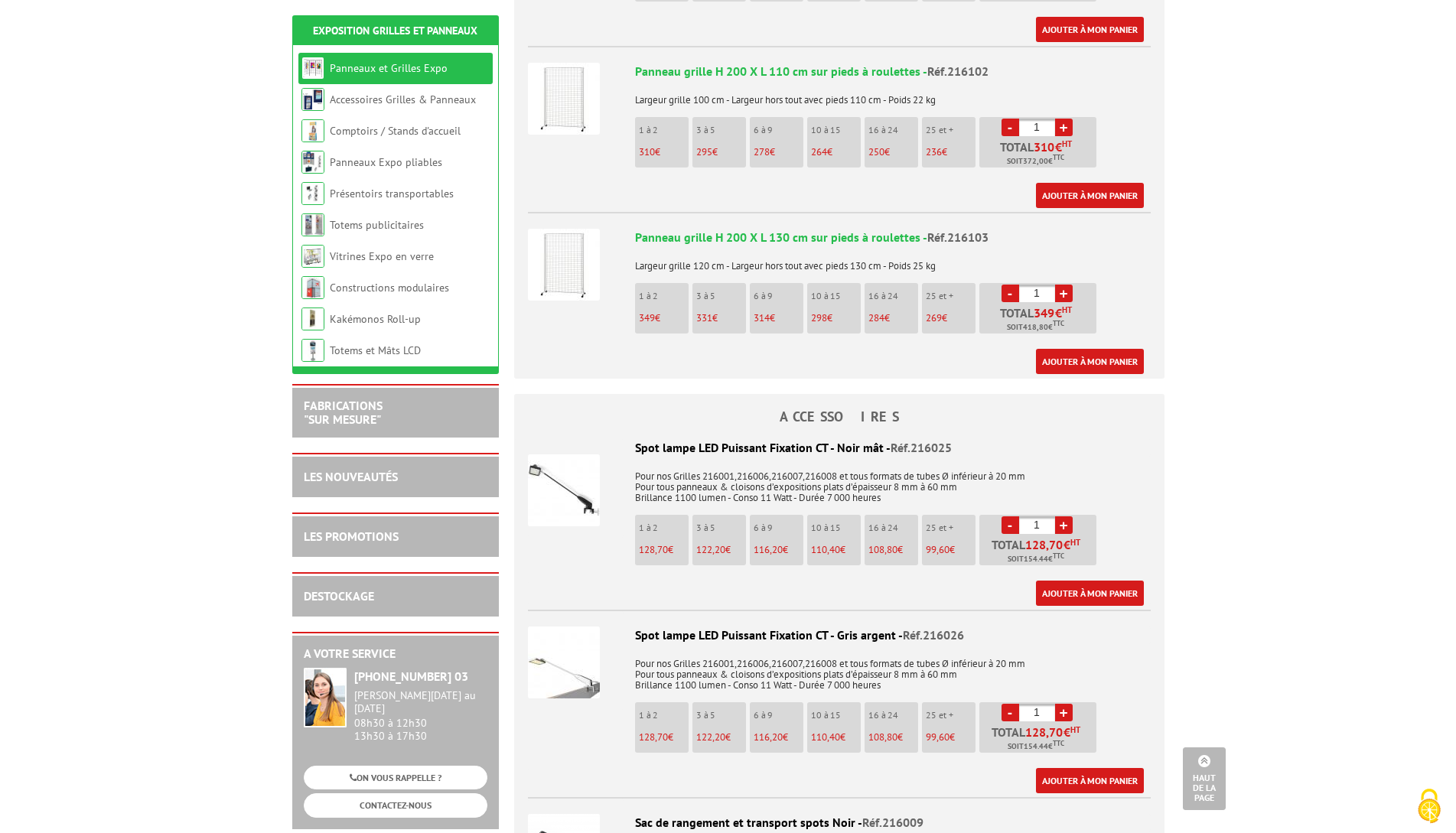
scroll to position [765, 0]
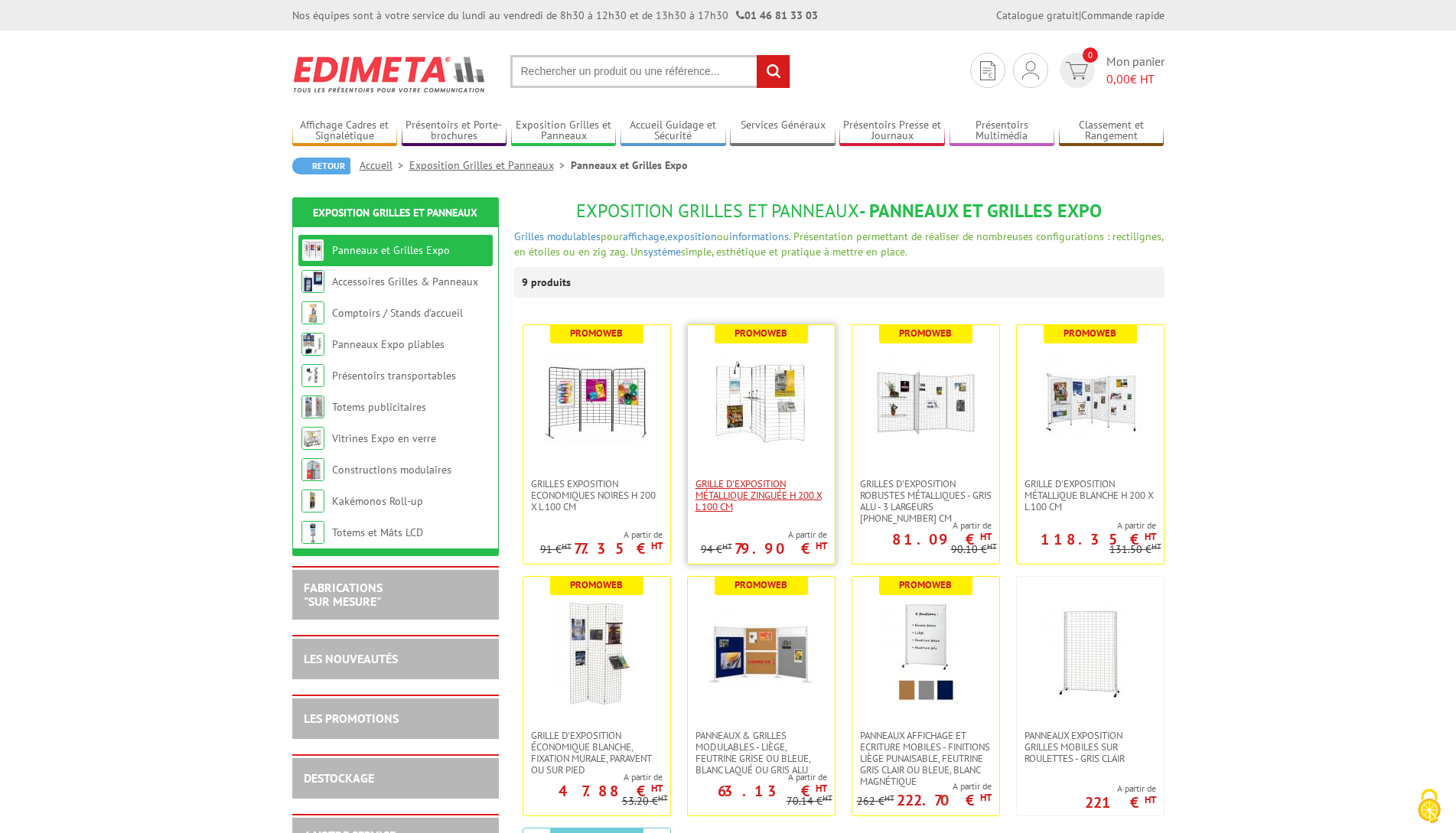
click at [746, 485] on span "Grille d'exposition métallique Zinguée H 200 x L 100 cm" at bounding box center [761, 495] width 131 height 34
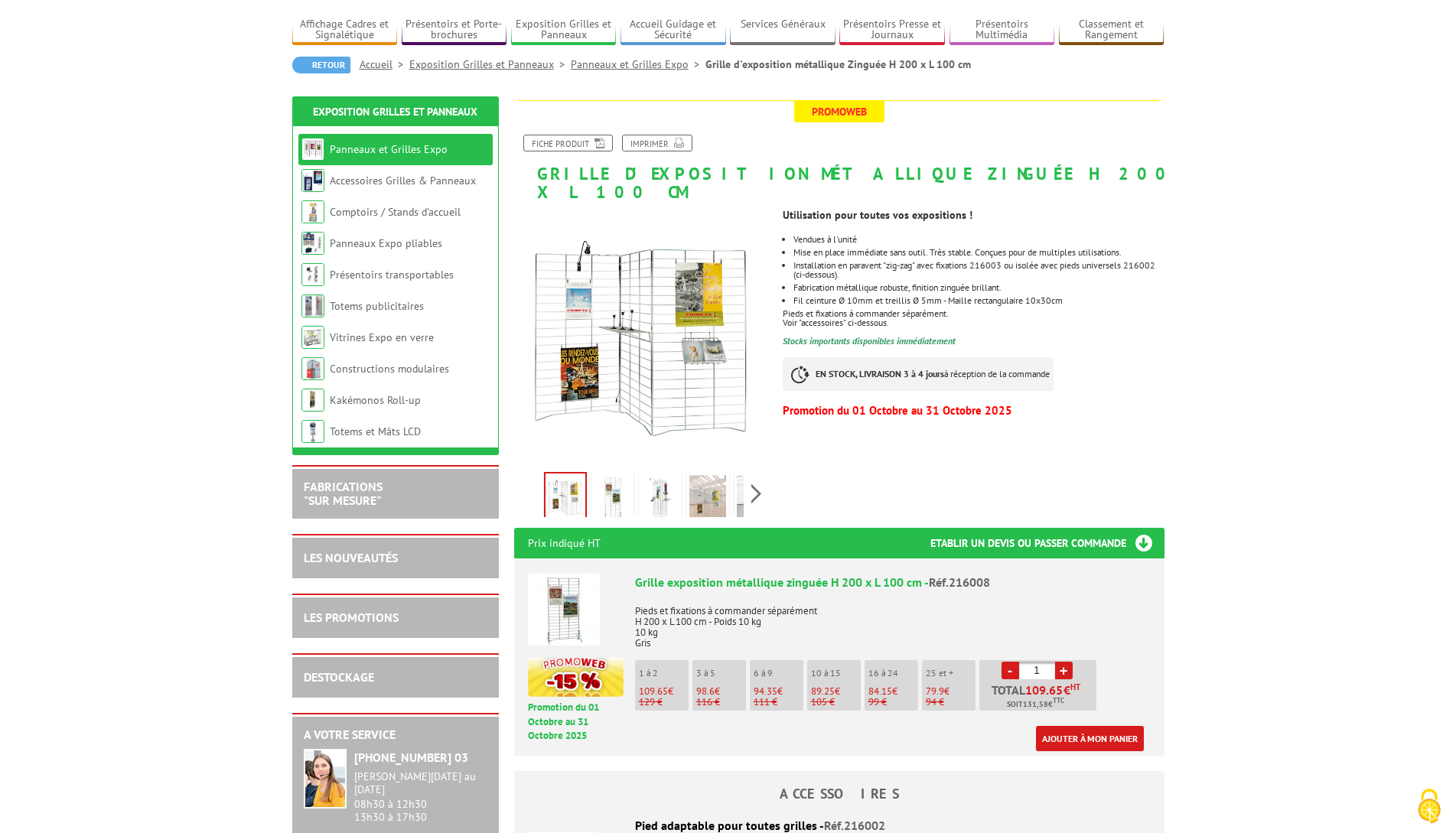
scroll to position [77, 0]
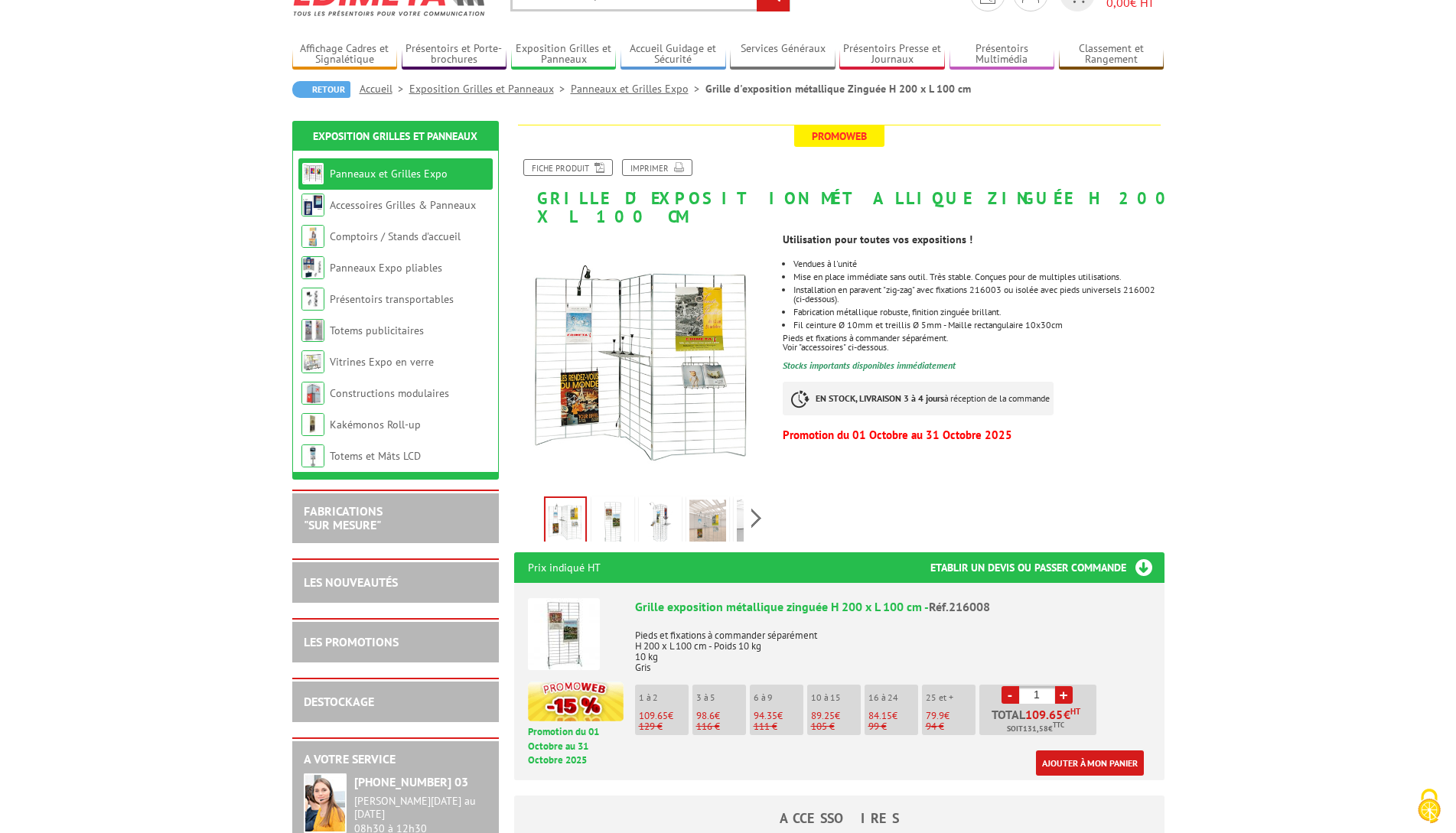
click at [1064, 686] on link "+" at bounding box center [1064, 695] width 18 height 18
type input "2"
